Goal: Task Accomplishment & Management: Manage account settings

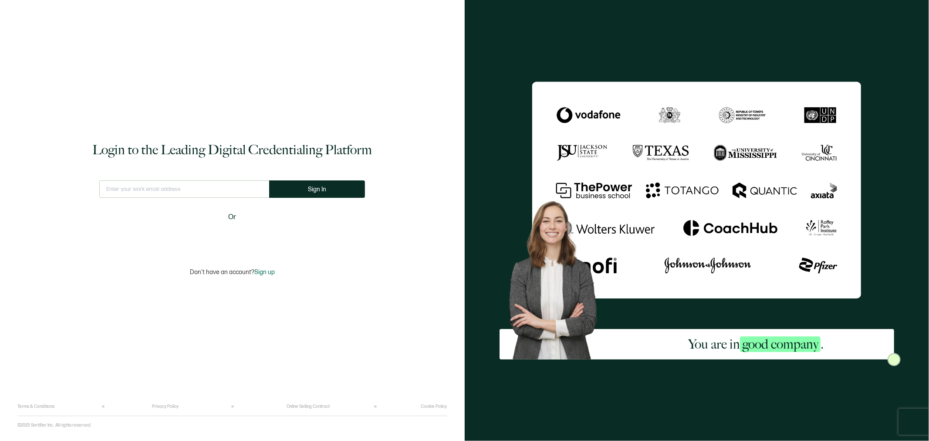
click at [203, 188] on input "text" at bounding box center [184, 188] width 170 height 17
type input "[EMAIL_ADDRESS][DOMAIN_NAME]"
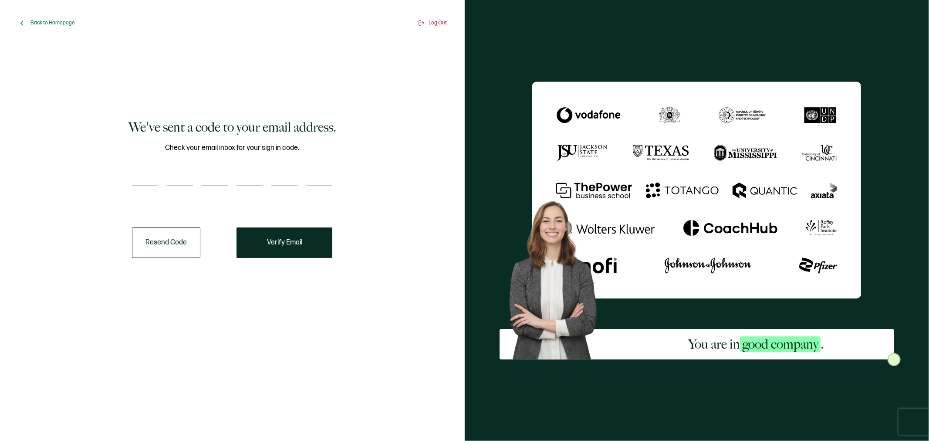
click at [149, 180] on input "number" at bounding box center [145, 177] width 26 height 17
type input "7"
type input "2"
type input "8"
type input "3"
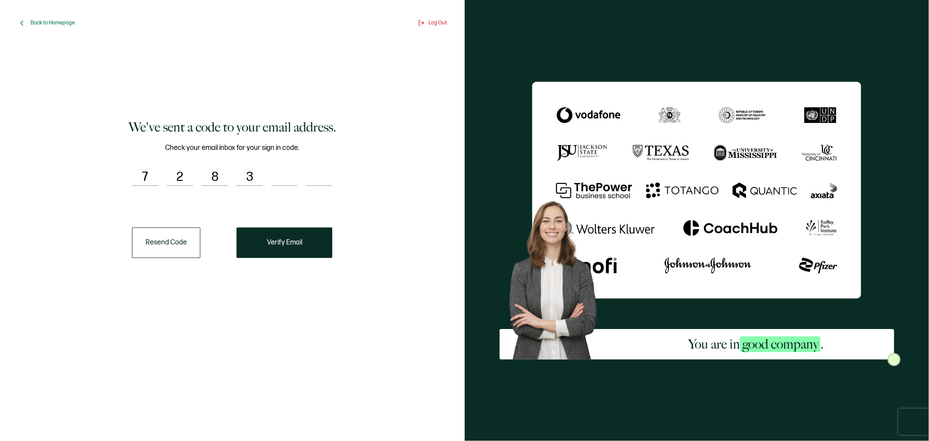
type input "1"
type input "7"
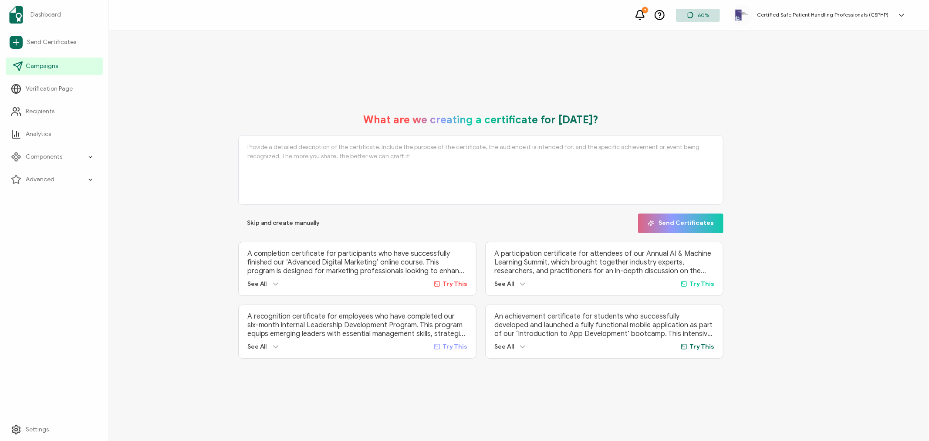
click at [49, 67] on span "Campaigns" at bounding box center [42, 66] width 32 height 9
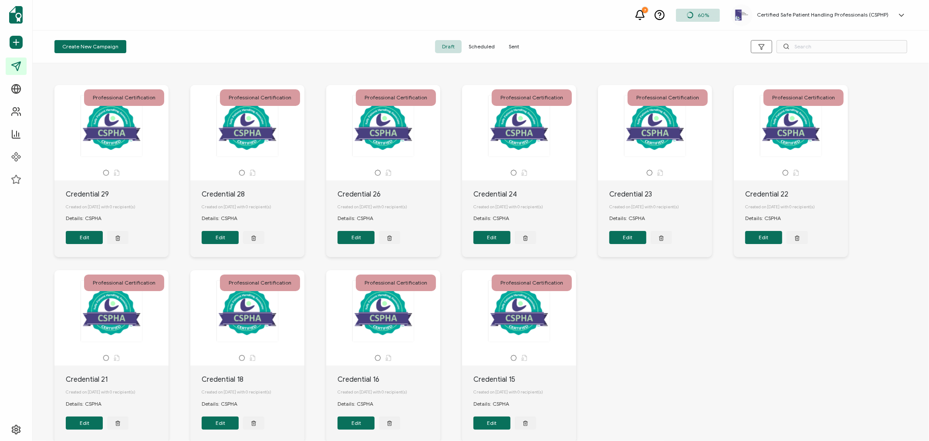
click at [512, 48] on span "Sent" at bounding box center [514, 46] width 24 height 13
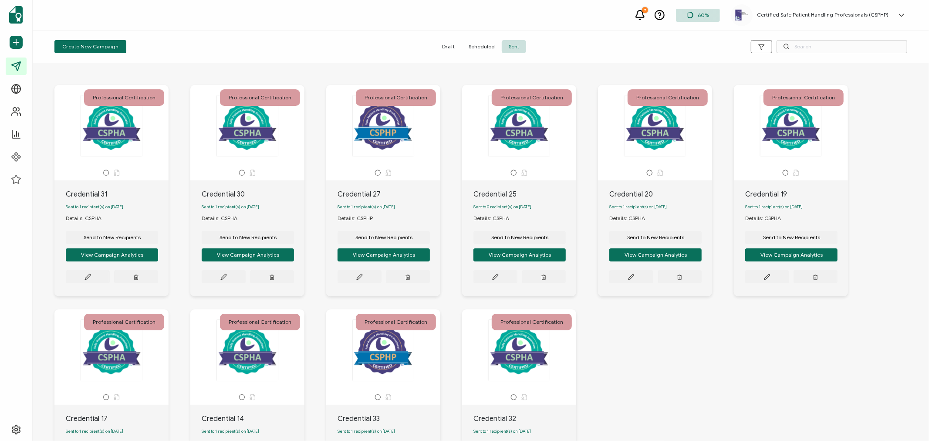
click at [521, 45] on span "Sent" at bounding box center [514, 46] width 24 height 13
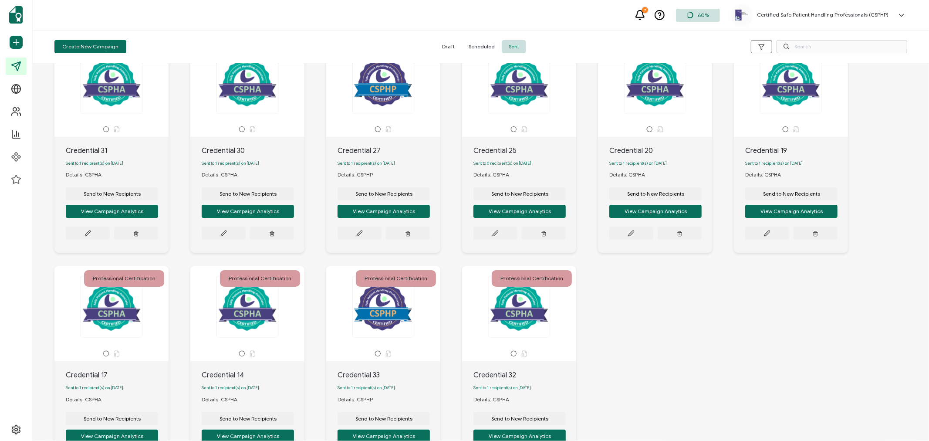
scroll to position [138, 0]
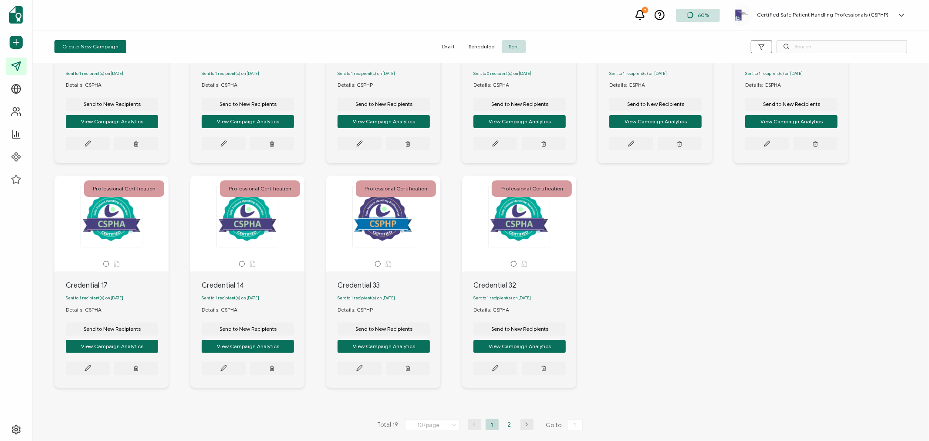
click at [506, 423] on li "2" at bounding box center [509, 424] width 13 height 11
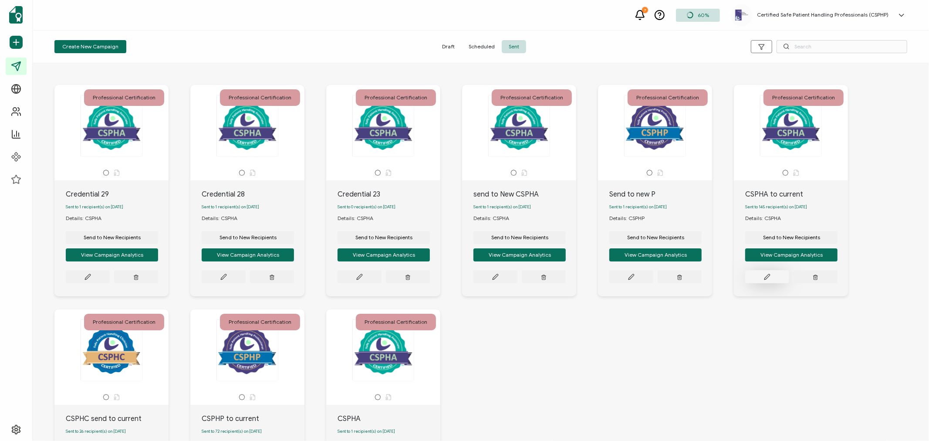
click at [768, 280] on icon at bounding box center [767, 277] width 7 height 7
